Goal: Check status: Check status

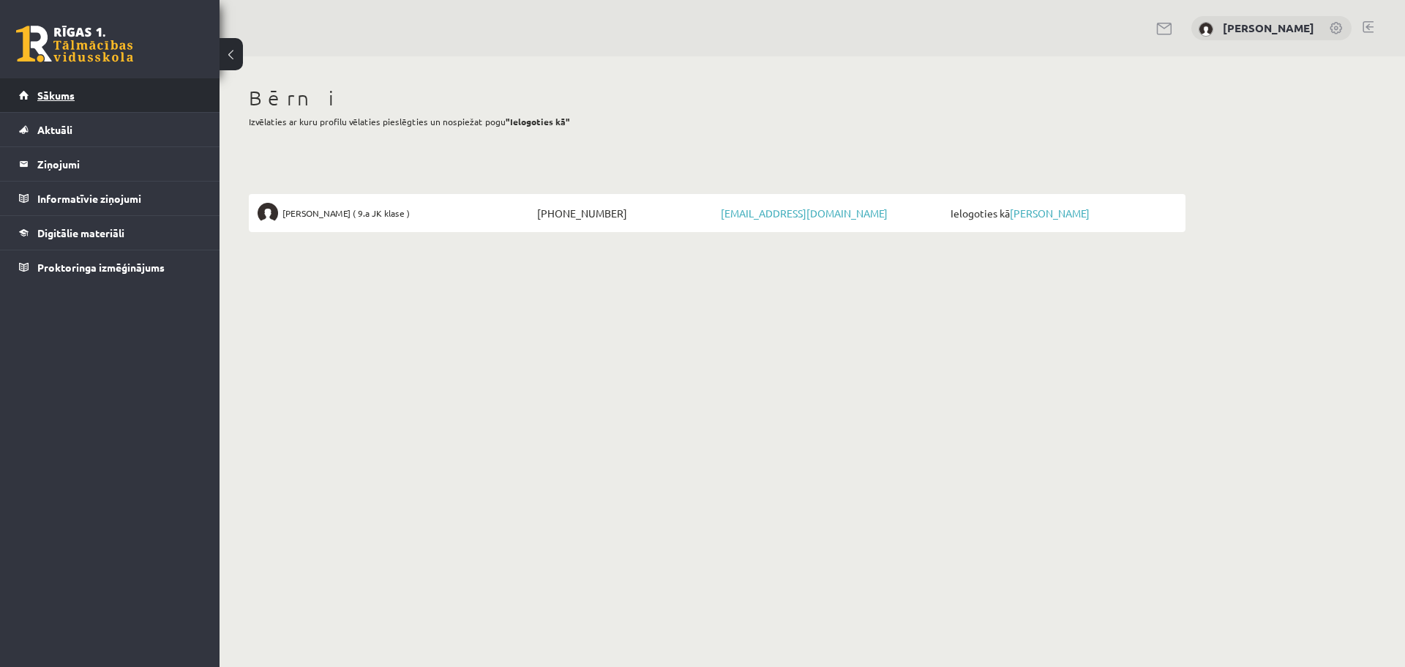
click at [47, 91] on span "Sākums" at bounding box center [55, 95] width 37 height 13
click at [1059, 214] on link "[PERSON_NAME]" at bounding box center [1050, 212] width 80 height 13
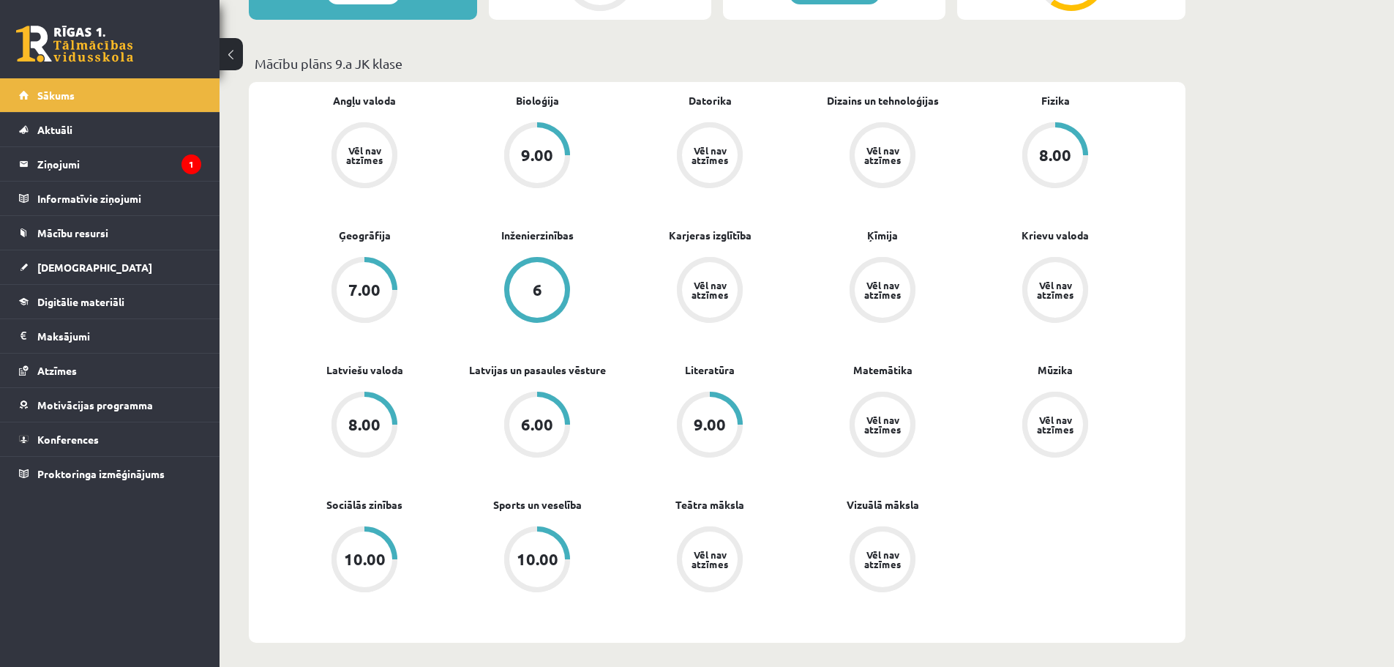
scroll to position [439, 0]
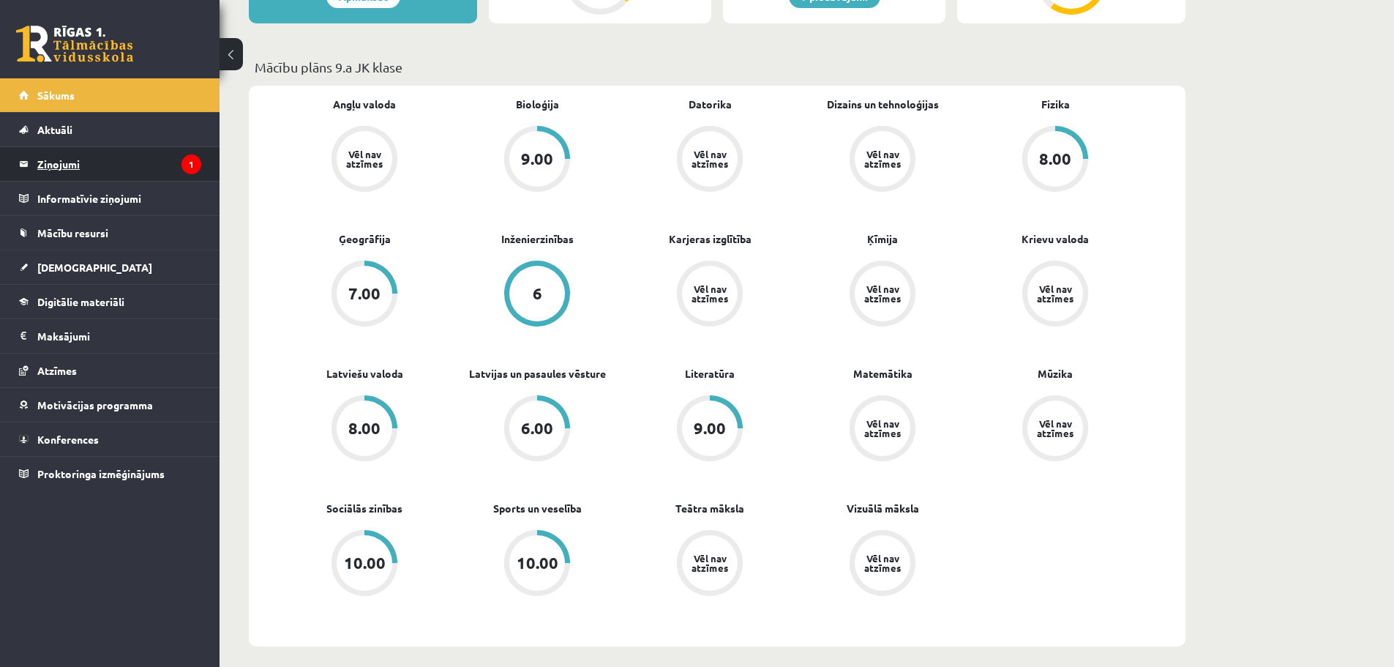
click at [70, 165] on legend "Ziņojumi 1" at bounding box center [119, 164] width 164 height 34
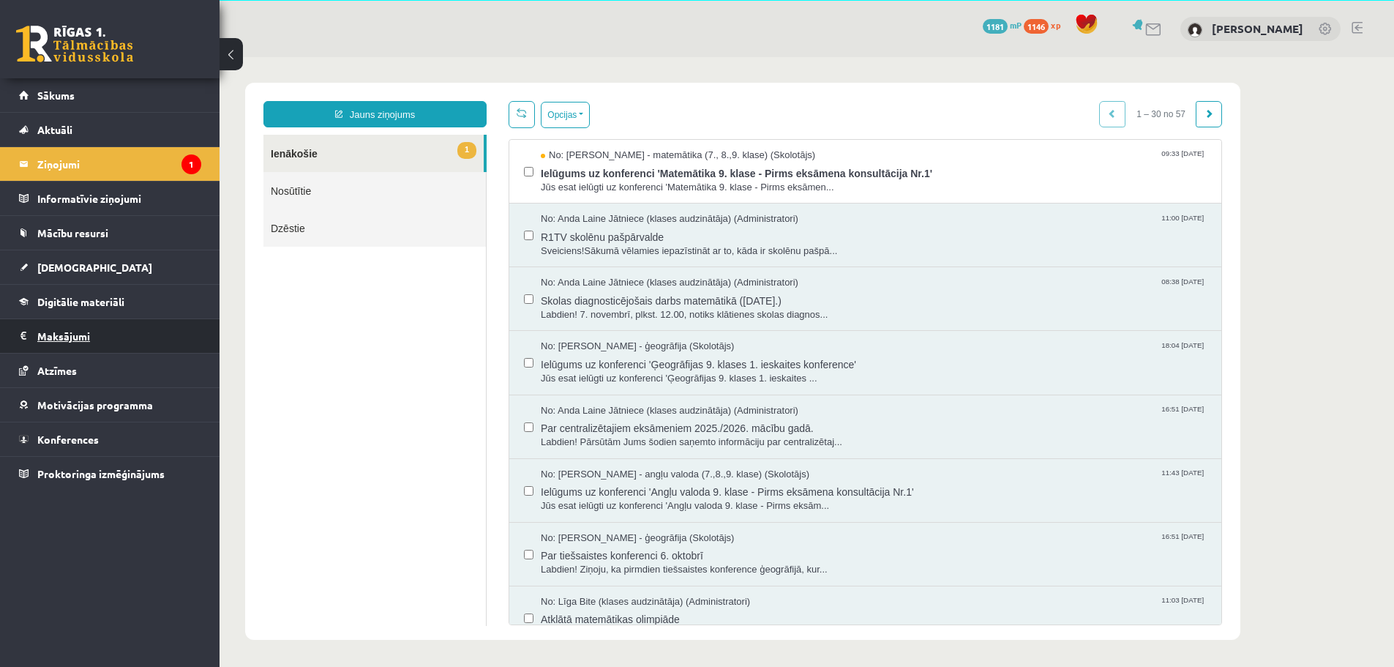
click at [59, 334] on legend "Maksājumi 0" at bounding box center [119, 336] width 164 height 34
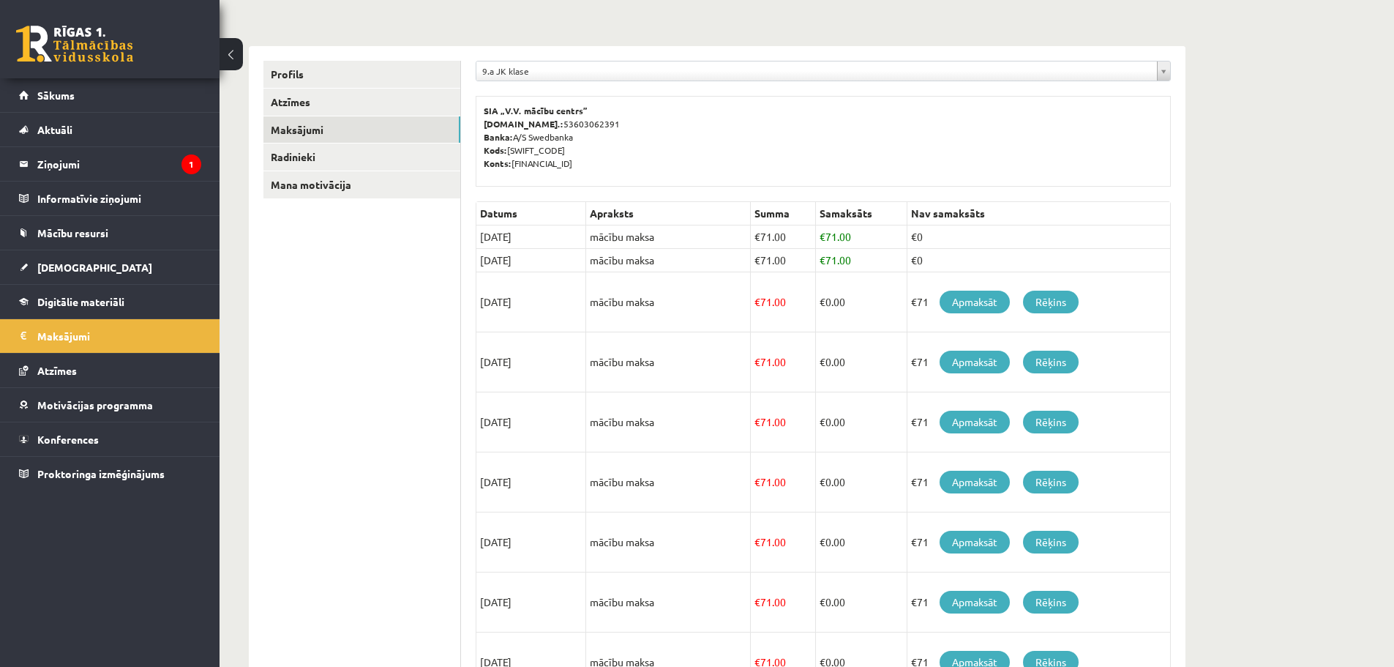
scroll to position [198, 0]
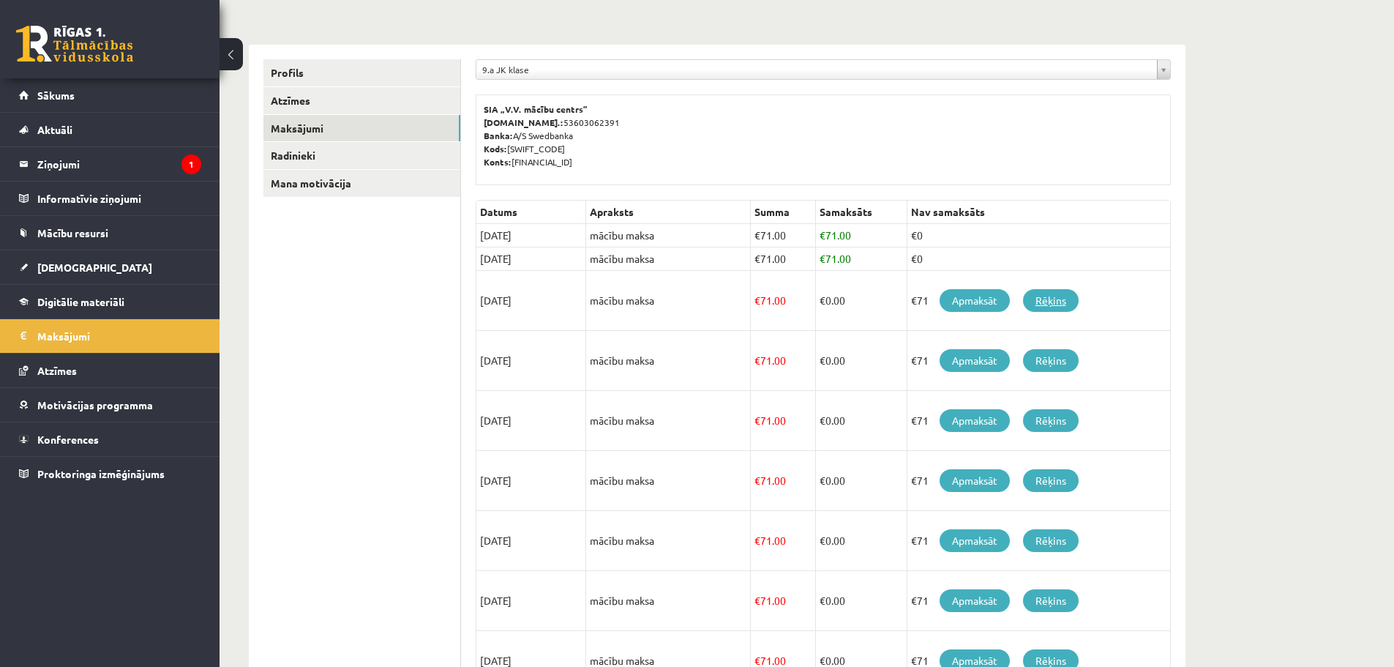
click at [1055, 302] on link "Rēķins" at bounding box center [1051, 300] width 56 height 23
click at [970, 261] on td "€0" at bounding box center [1038, 258] width 263 height 23
click at [296, 154] on link "Radinieki" at bounding box center [361, 155] width 197 height 27
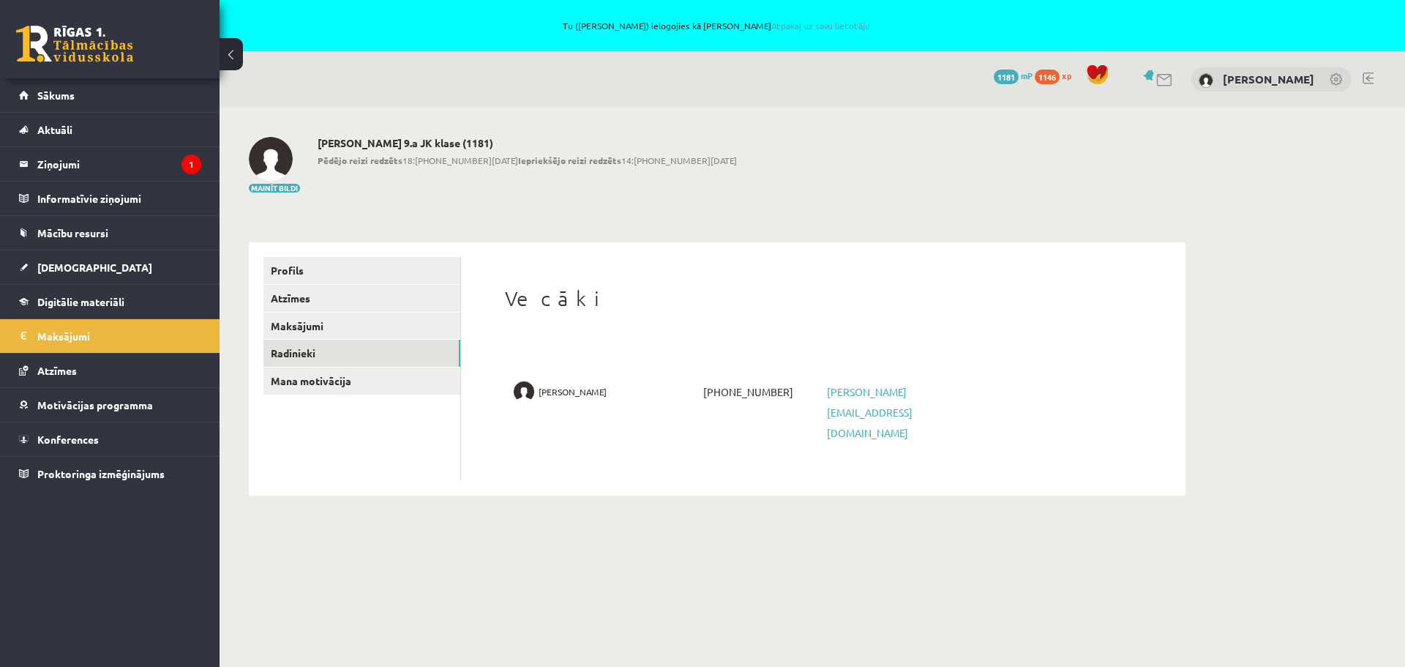
drag, startPoint x: 645, startPoint y: 160, endPoint x: 580, endPoint y: 161, distance: 65.1
click at [580, 161] on div "Mainīt bildi Ance Āboliņa 9.a JK klase (1181) Pēdējo reizi redzēts 18:04 12.10.…" at bounding box center [717, 165] width 937 height 57
click at [528, 188] on div "Ance Āboliņa 9.a JK klase (1181) Pēdējo reizi redzēts 18:04 12.10.25 Iepriekšēj…" at bounding box center [527, 165] width 419 height 57
click at [401, 198] on div "**********" at bounding box center [717, 316] width 995 height 417
drag, startPoint x: 648, startPoint y: 162, endPoint x: 579, endPoint y: 162, distance: 69.5
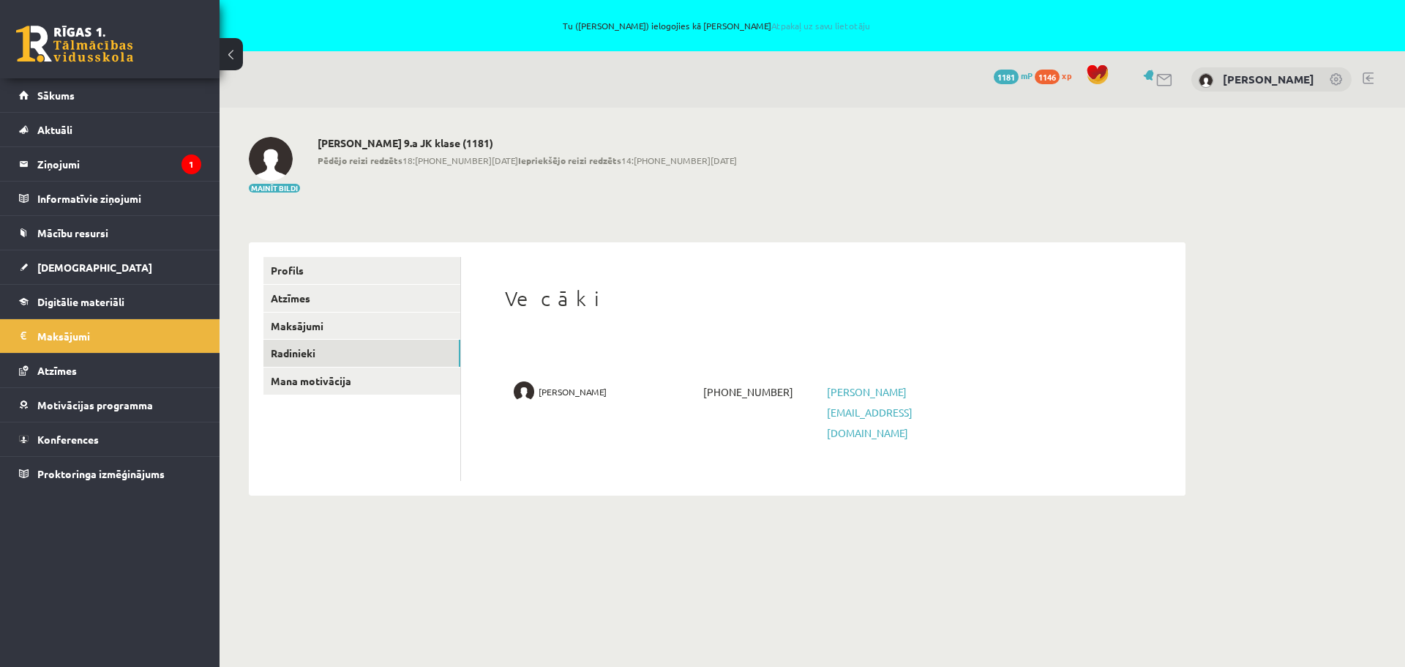
click at [579, 162] on div "Mainīt bildi Ance Āboliņa 9.a JK klase (1181) Pēdējo reizi redzēts 18:04 12.10.…" at bounding box center [717, 165] width 937 height 57
drag, startPoint x: 405, startPoint y: 160, endPoint x: 463, endPoint y: 162, distance: 57.9
click at [463, 162] on span "Pēdējo reizi redzēts 18:04 12.10.25 Iepriekšējo reizi redzēts 14:07 12.10.25" at bounding box center [527, 160] width 419 height 13
click at [603, 192] on div "Ance Āboliņa 9.a JK klase (1181) Pēdējo reizi redzēts 18:04 12.10.25 Iepriekšēj…" at bounding box center [527, 165] width 419 height 57
click at [55, 94] on span "Sākums" at bounding box center [55, 95] width 37 height 13
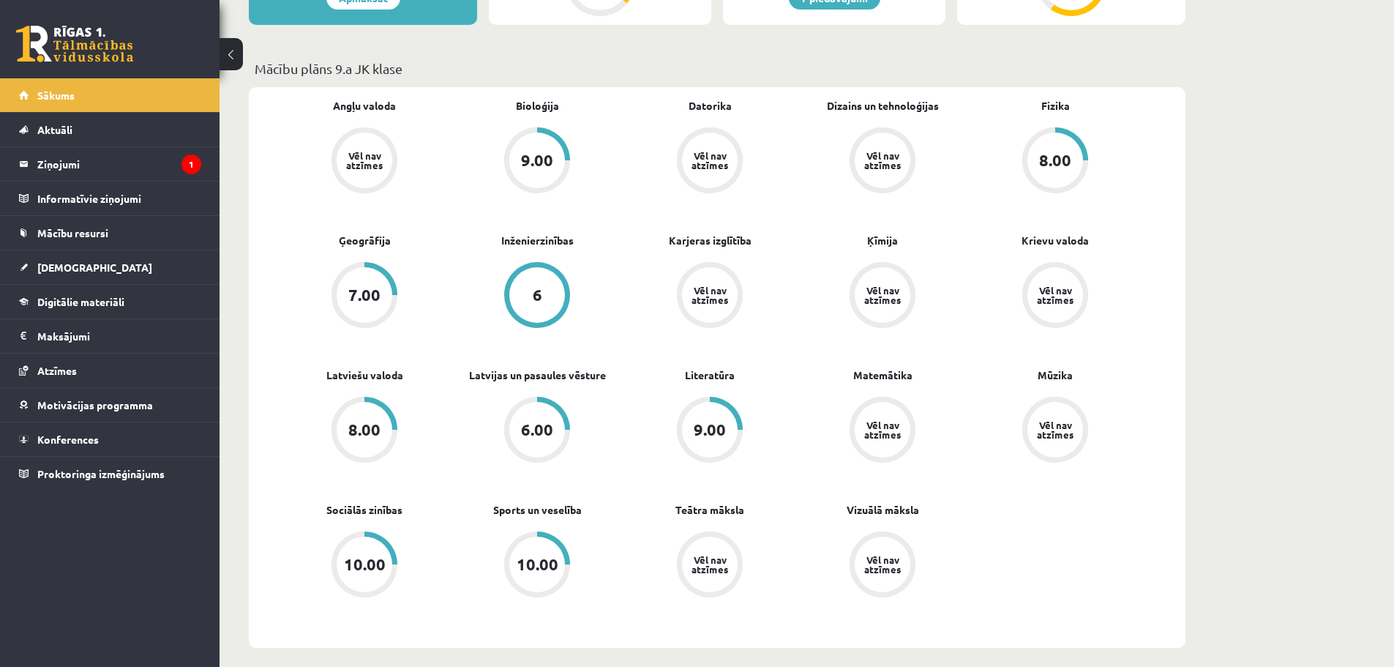
scroll to position [73, 0]
